Goal: Transaction & Acquisition: Subscribe to service/newsletter

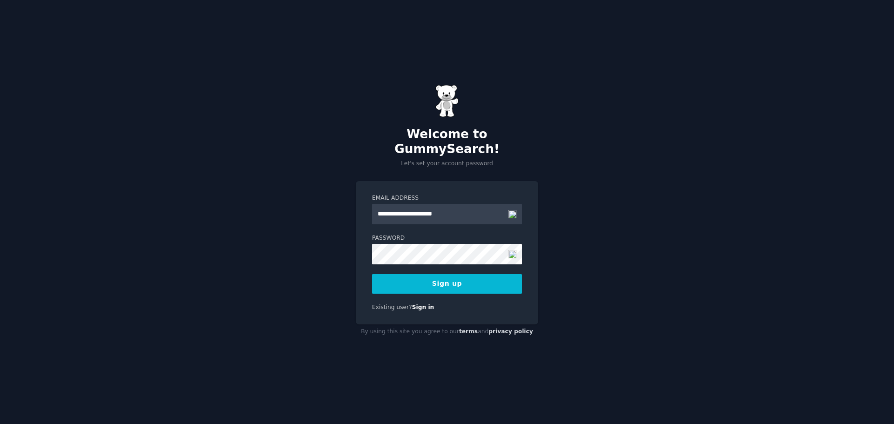
type input "**********"
click at [372, 274] on button "Sign up" at bounding box center [447, 284] width 150 height 20
click at [448, 281] on button "Sign up" at bounding box center [447, 284] width 150 height 20
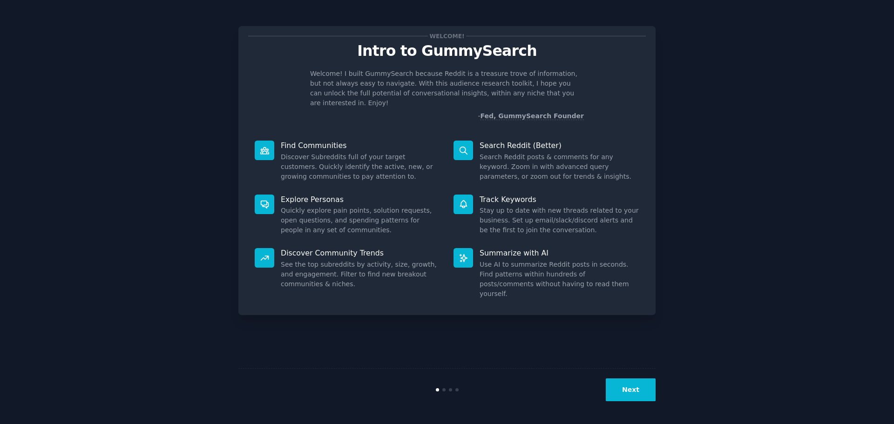
click at [622, 388] on button "Next" at bounding box center [631, 390] width 50 height 23
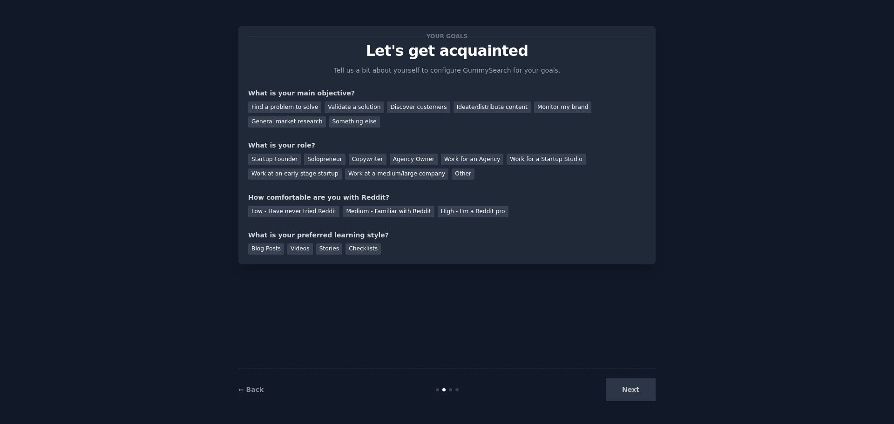
click at [622, 388] on div "Next" at bounding box center [585, 390] width 139 height 23
click at [287, 106] on div "Find a problem to solve" at bounding box center [284, 108] width 73 height 12
click at [264, 161] on div "Startup Founder" at bounding box center [274, 160] width 53 height 12
click at [362, 214] on div "Medium - Familiar with Reddit" at bounding box center [388, 212] width 91 height 12
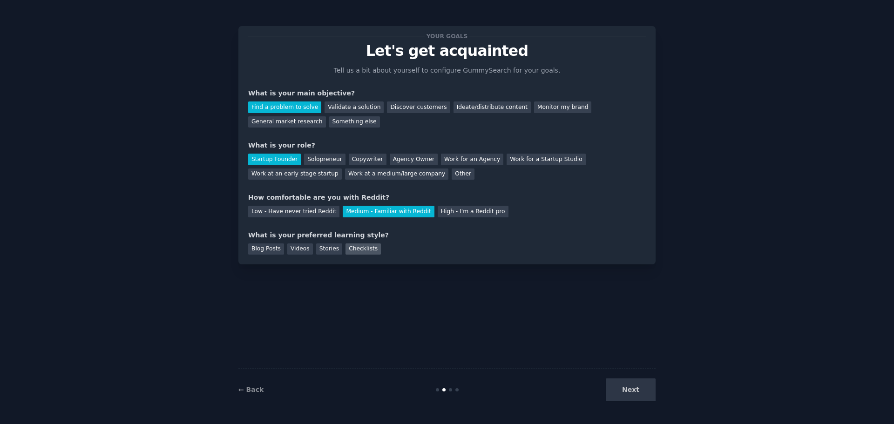
click at [354, 251] on div "Checklists" at bounding box center [362, 250] width 35 height 12
click at [297, 250] on div "Videos" at bounding box center [300, 250] width 26 height 12
click at [352, 251] on div "Checklists" at bounding box center [362, 250] width 35 height 12
click at [635, 390] on button "Next" at bounding box center [631, 390] width 50 height 23
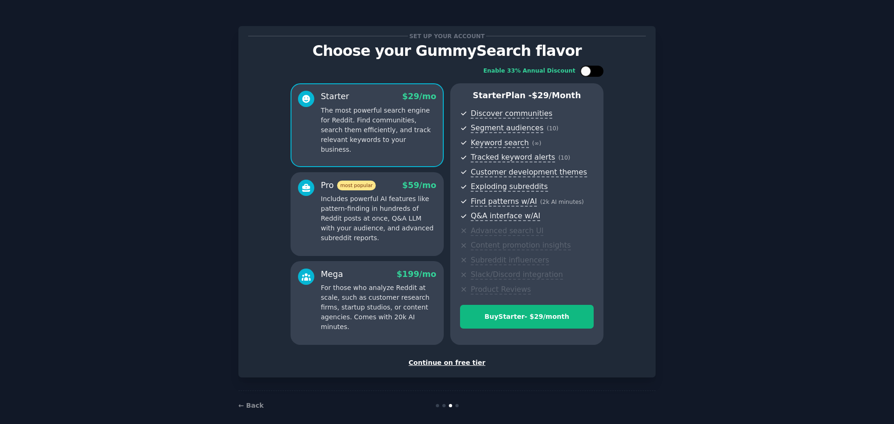
click at [587, 70] on div at bounding box center [586, 71] width 10 height 10
click at [596, 67] on div at bounding box center [598, 71] width 10 height 10
checkbox input "false"
click at [435, 363] on div "Continue on free tier" at bounding box center [447, 363] width 398 height 10
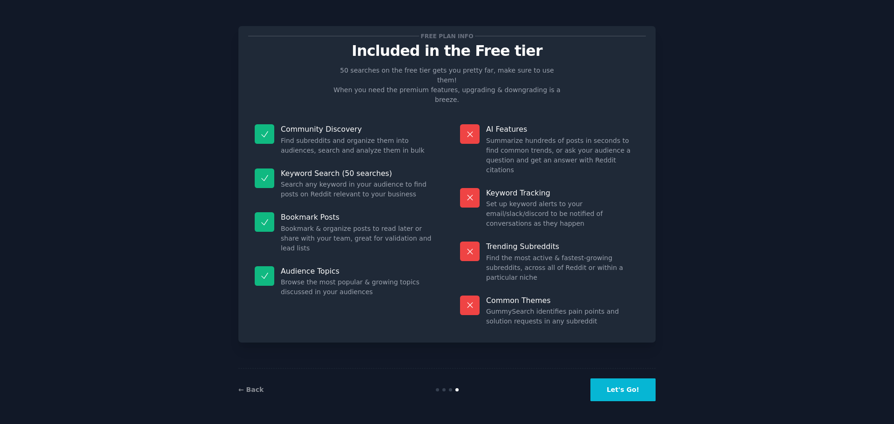
click at [627, 393] on button "Let's Go!" at bounding box center [622, 390] width 65 height 23
